Goal: Information Seeking & Learning: Learn about a topic

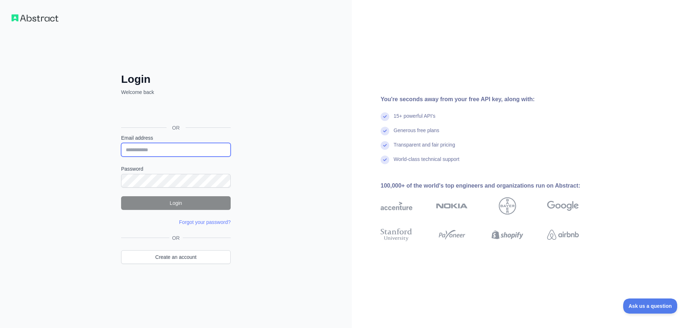
type input "**********"
click at [188, 200] on button "Login" at bounding box center [176, 203] width 110 height 14
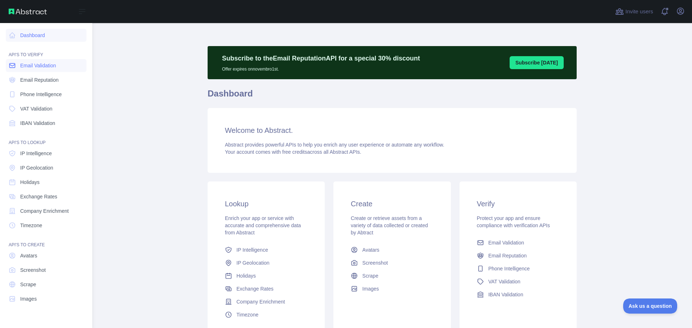
click at [42, 65] on span "Email Validation" at bounding box center [38, 65] width 36 height 7
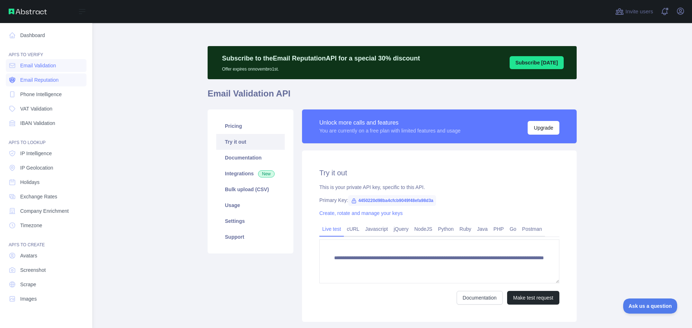
click at [52, 81] on span "Email Reputation" at bounding box center [39, 79] width 39 height 7
click at [41, 81] on span "Email Reputation" at bounding box center [39, 79] width 39 height 7
click at [46, 165] on span "IP Geolocation" at bounding box center [36, 167] width 33 height 7
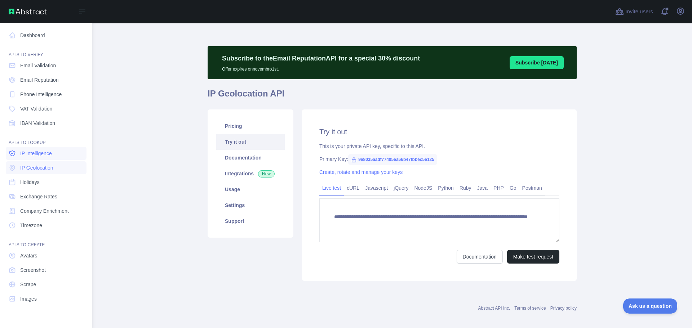
click at [44, 158] on link "IP Intelligence" at bounding box center [46, 153] width 81 height 13
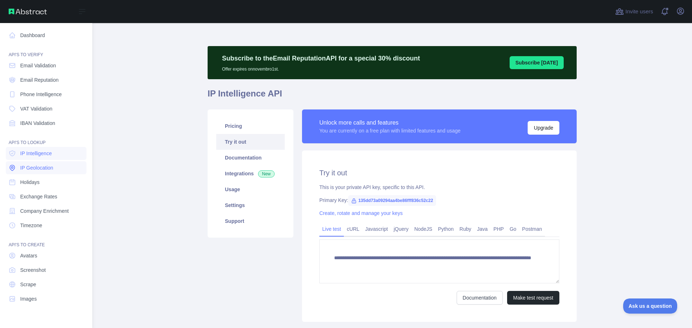
click at [44, 164] on link "IP Geolocation" at bounding box center [46, 167] width 81 height 13
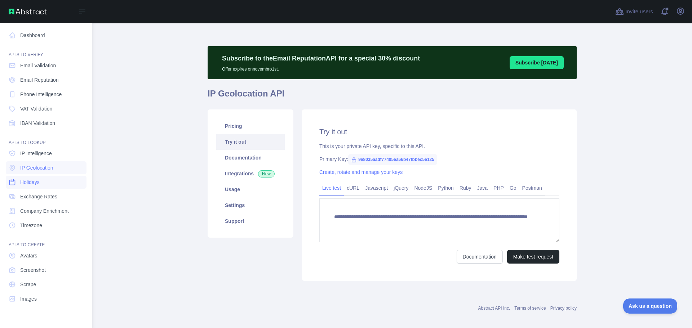
click at [38, 179] on span "Holidays" at bounding box center [29, 182] width 19 height 7
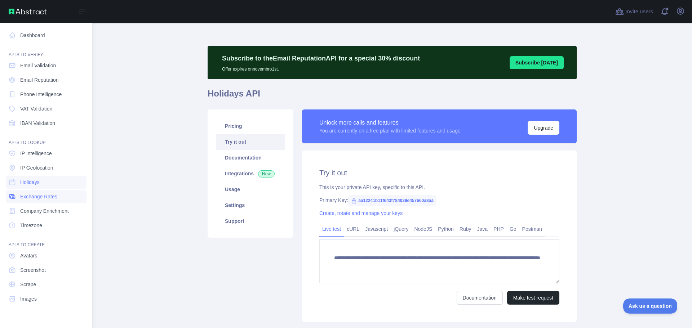
click at [42, 193] on span "Exchange Rates" at bounding box center [38, 196] width 37 height 7
click at [56, 211] on span "Company Enrichment" at bounding box center [44, 210] width 49 height 7
click at [38, 225] on span "Timezone" at bounding box center [31, 225] width 22 height 7
click at [50, 170] on span "IP Geolocation" at bounding box center [36, 167] width 33 height 7
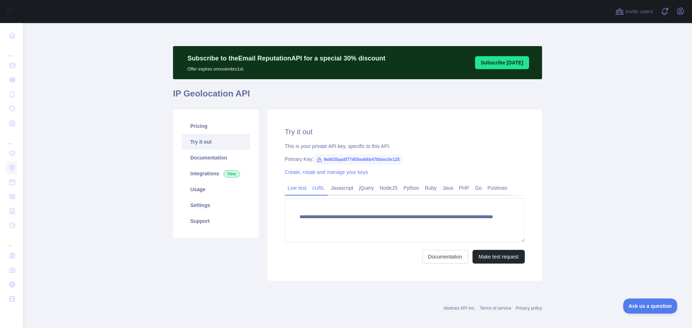
click at [322, 188] on link "cURL" at bounding box center [318, 188] width 18 height 12
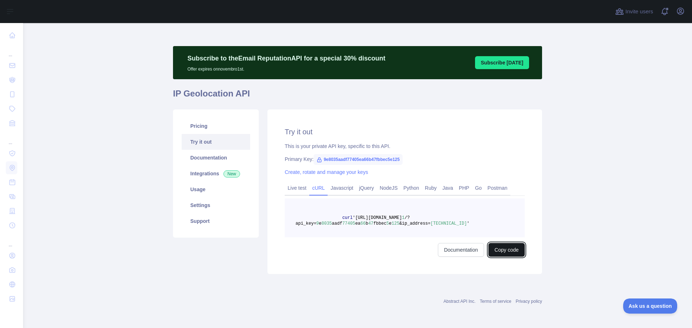
click at [508, 251] on button "Copy code" at bounding box center [506, 250] width 36 height 14
click at [295, 189] on link "Live test" at bounding box center [297, 188] width 24 height 12
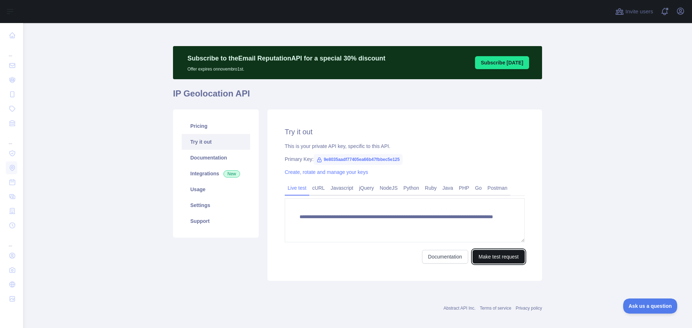
click at [499, 258] on button "Make test request" at bounding box center [498, 257] width 52 height 14
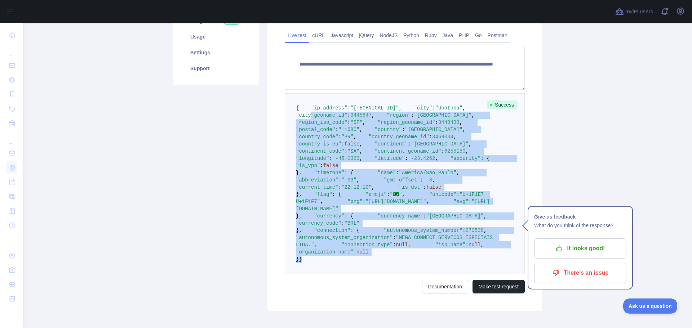
scroll to position [72, 0]
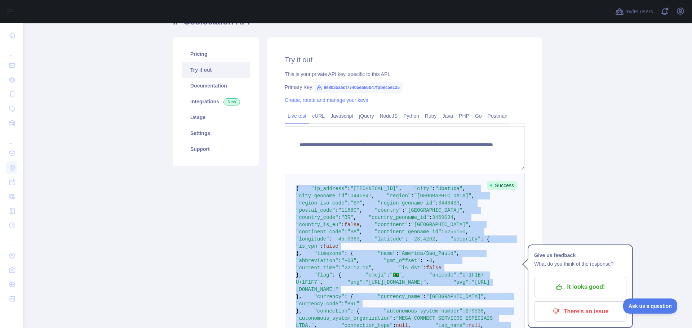
drag, startPoint x: 310, startPoint y: 227, endPoint x: 287, endPoint y: 186, distance: 47.1
click at [287, 186] on pre "{ "ip_address" : "[TECHNICAL_ID]" , "city" : "Ubatuba" , "city_geoname_id" : 34…" at bounding box center [405, 264] width 240 height 181
copy code "{ "lo_ipsumdo" : "412.37.16.766" , "sita" : "Consect" , "adip_elitsed_do" : 537…"
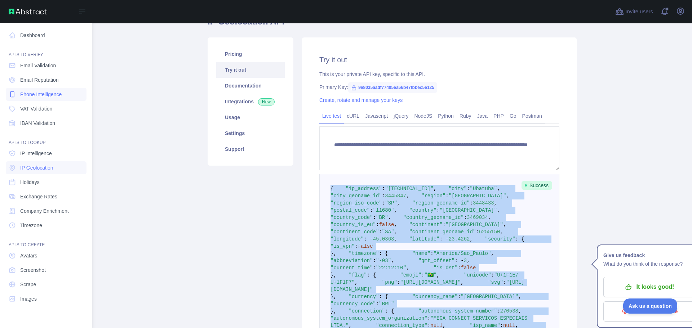
click at [63, 94] on link "Phone Intelligence" at bounding box center [46, 94] width 81 height 13
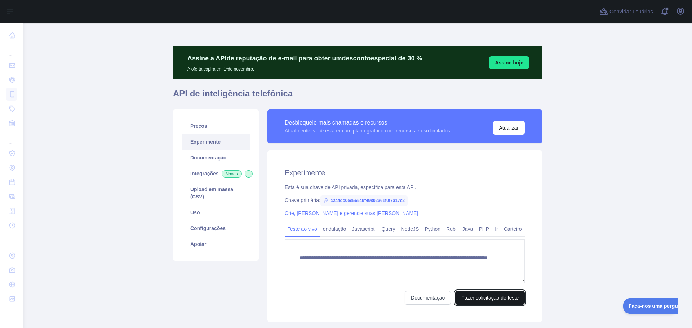
click at [477, 299] on font "Fazer solicitação de teste" at bounding box center [489, 298] width 57 height 6
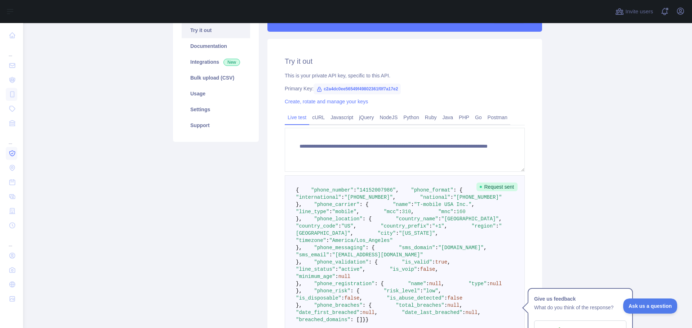
scroll to position [108, 0]
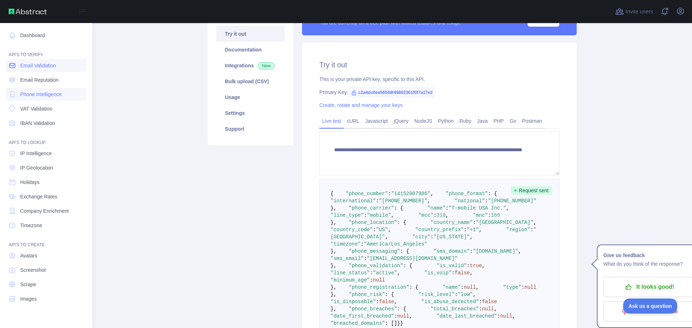
click at [48, 68] on span "Email Validation" at bounding box center [38, 65] width 36 height 7
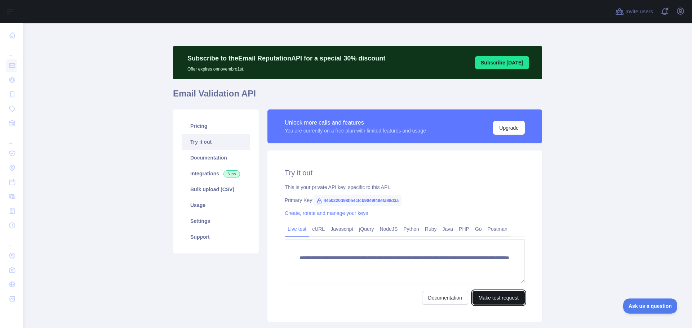
click at [503, 296] on button "Make test request" at bounding box center [498, 298] width 52 height 14
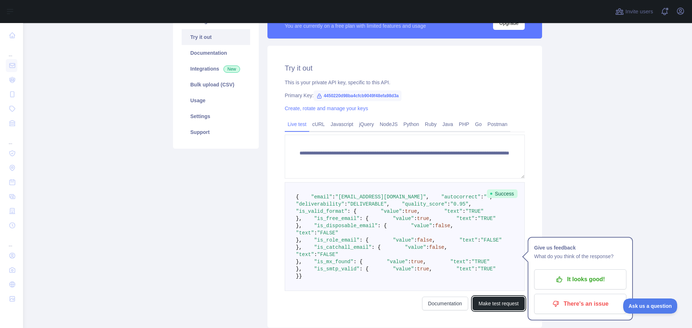
scroll to position [223, 0]
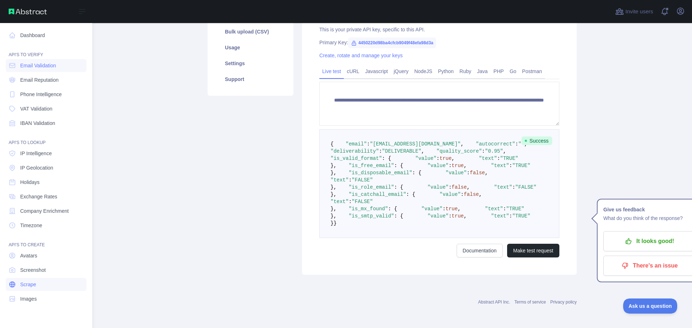
click at [27, 287] on span "Scrape" at bounding box center [28, 284] width 16 height 7
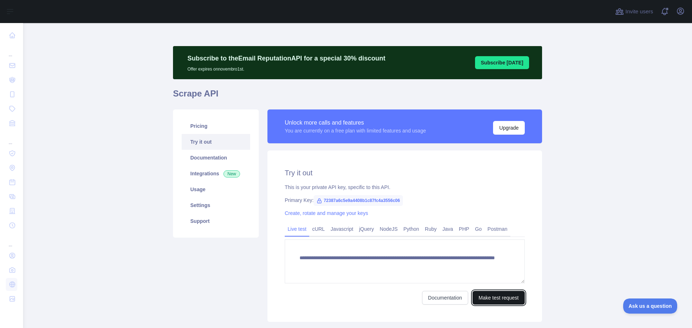
click at [503, 299] on button "Make test request" at bounding box center [498, 298] width 52 height 14
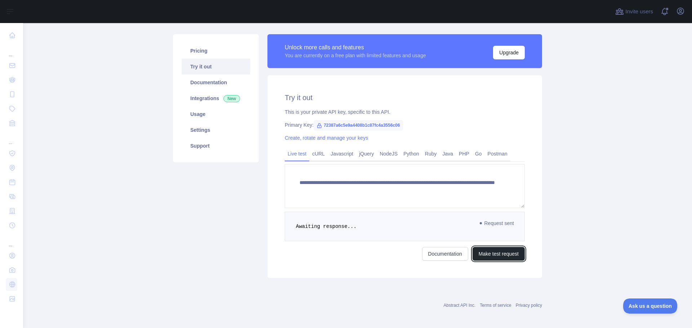
scroll to position [79, 0]
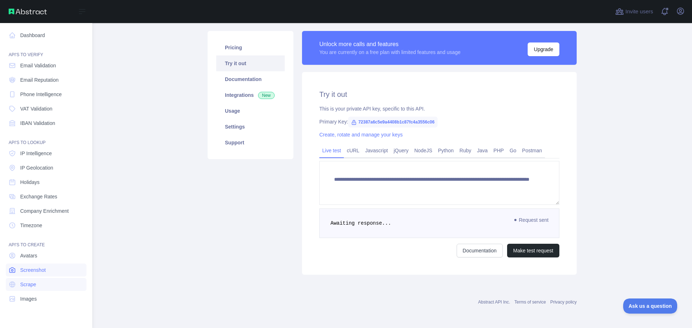
click at [23, 274] on link "Screenshot" at bounding box center [46, 270] width 81 height 13
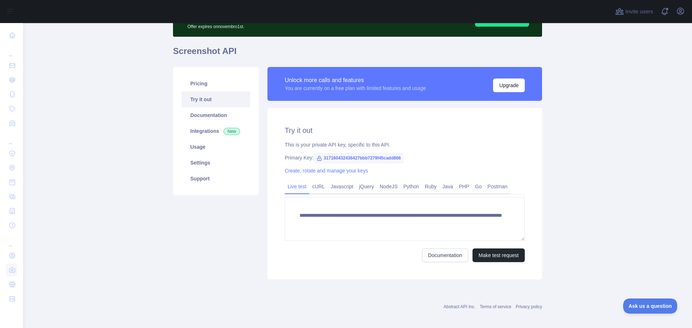
scroll to position [47, 0]
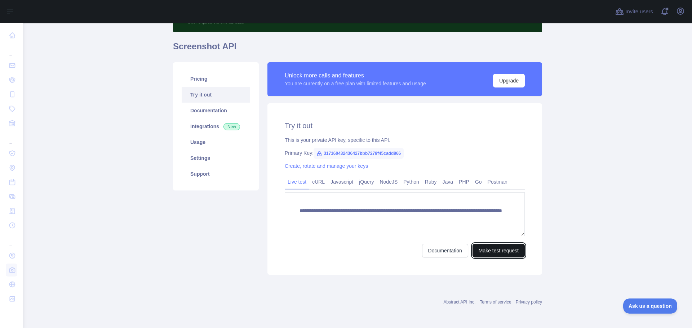
click at [519, 253] on button "Make test request" at bounding box center [498, 251] width 52 height 14
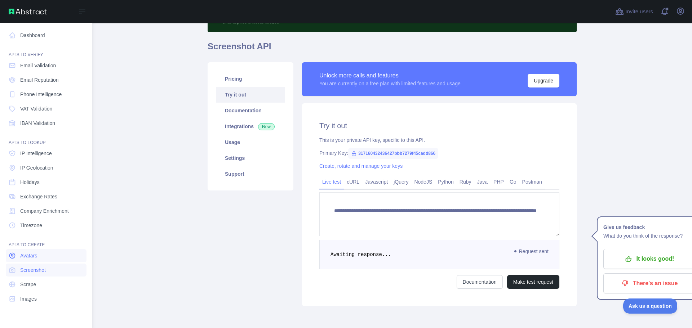
click at [33, 256] on span "Avatars" at bounding box center [28, 255] width 17 height 7
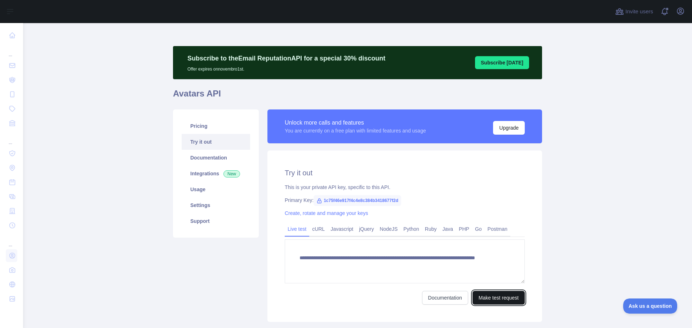
click at [509, 296] on button "Make test request" at bounding box center [498, 298] width 52 height 14
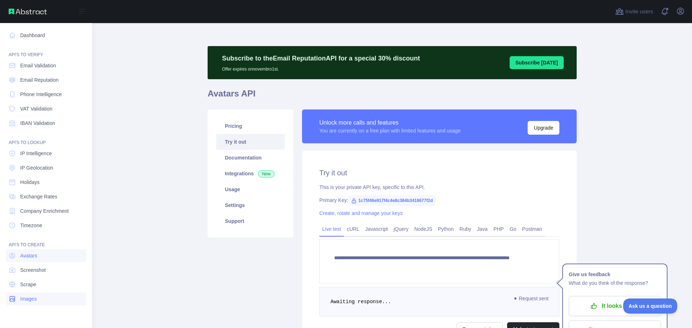
click at [44, 295] on link "Images" at bounding box center [46, 298] width 81 height 13
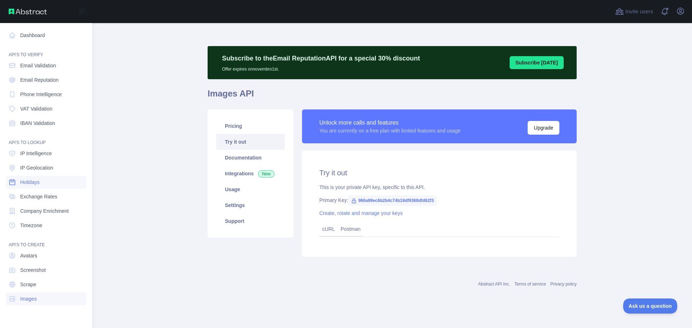
click at [31, 182] on span "Holidays" at bounding box center [29, 182] width 19 height 7
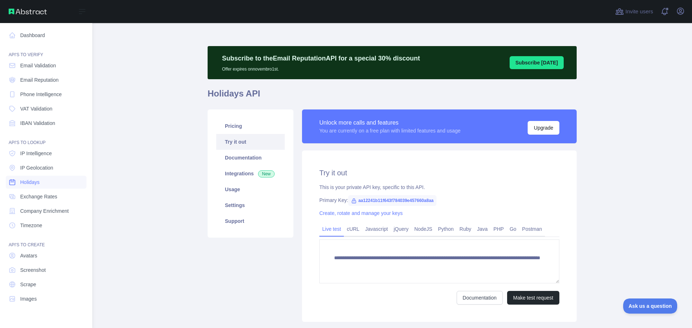
click at [34, 180] on span "Holidays" at bounding box center [29, 182] width 19 height 7
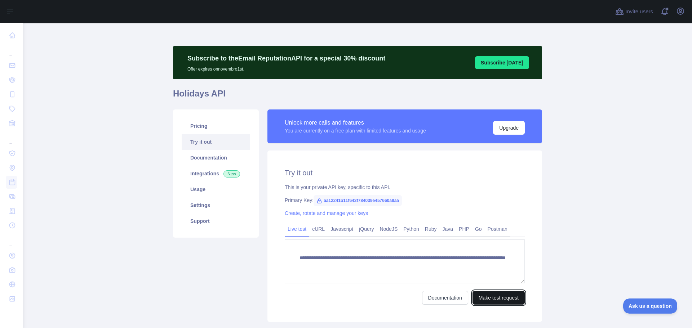
click at [493, 297] on button "Make test request" at bounding box center [498, 298] width 52 height 14
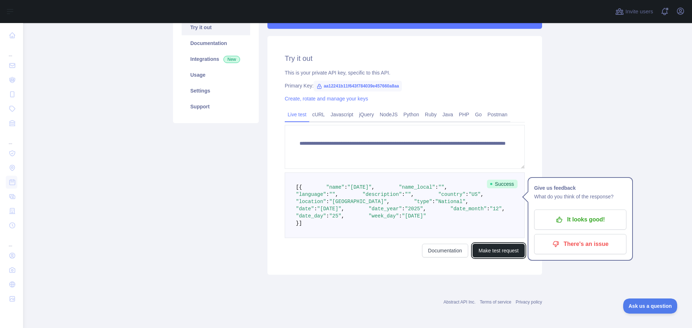
scroll to position [151, 0]
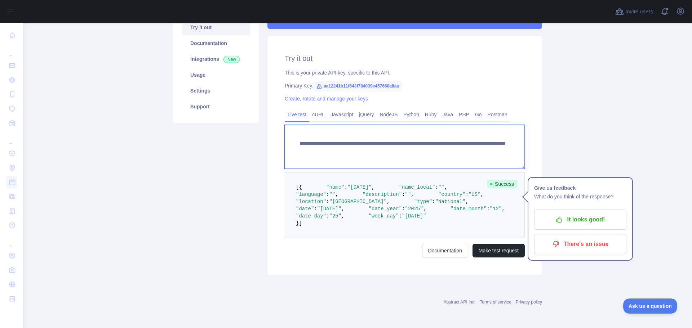
drag, startPoint x: 318, startPoint y: 127, endPoint x: 293, endPoint y: 105, distance: 33.2
click at [294, 125] on textarea "**********" at bounding box center [405, 147] width 240 height 44
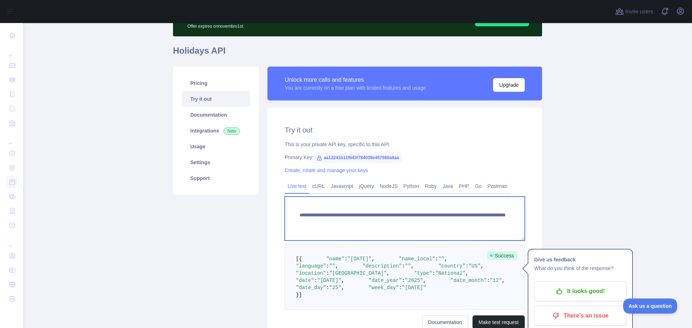
scroll to position [43, 0]
